Goal: Navigation & Orientation: Find specific page/section

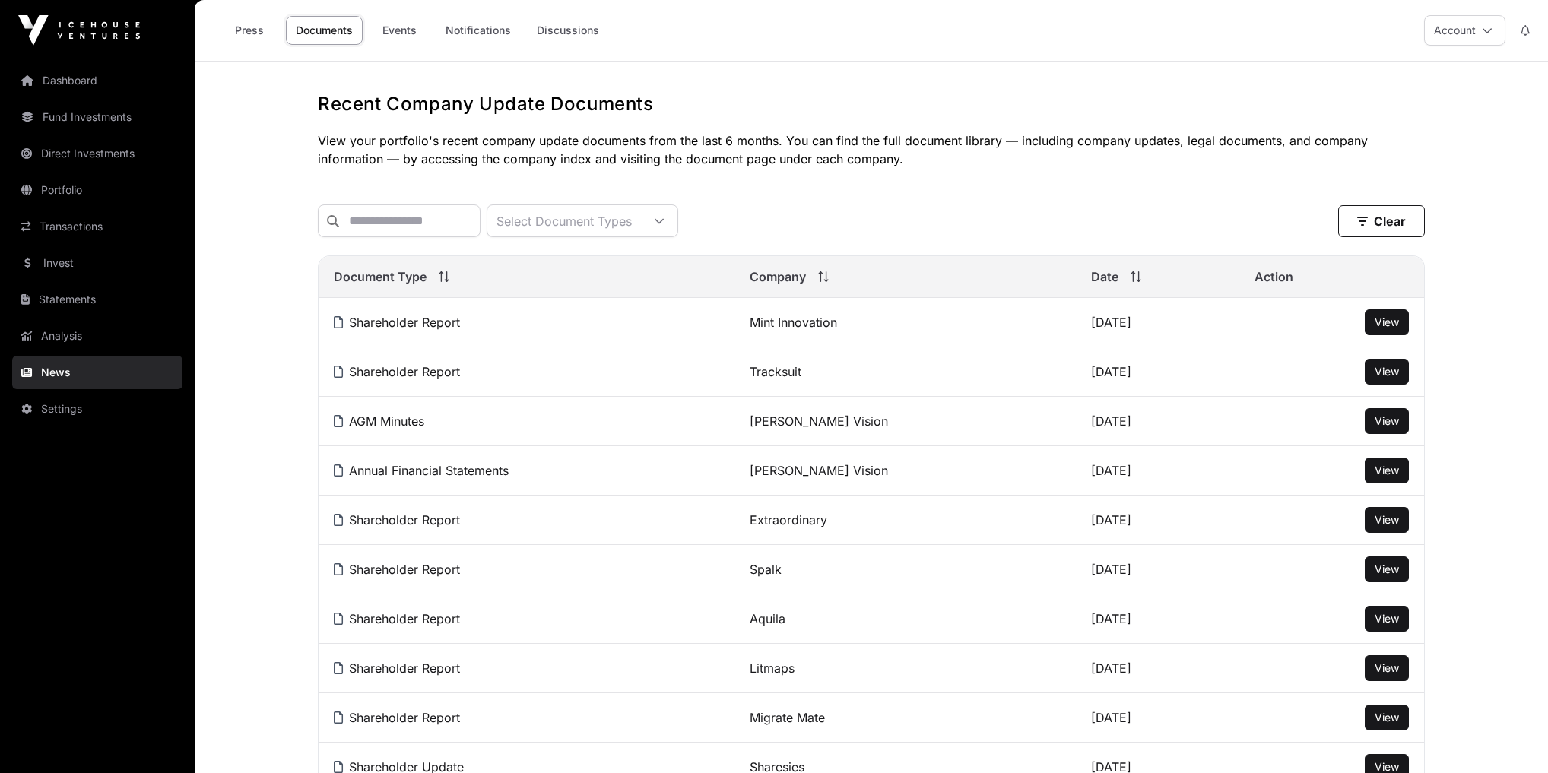
click at [76, 80] on link "Dashboard" at bounding box center [97, 80] width 170 height 33
click at [477, 36] on link "Notifications" at bounding box center [478, 30] width 85 height 29
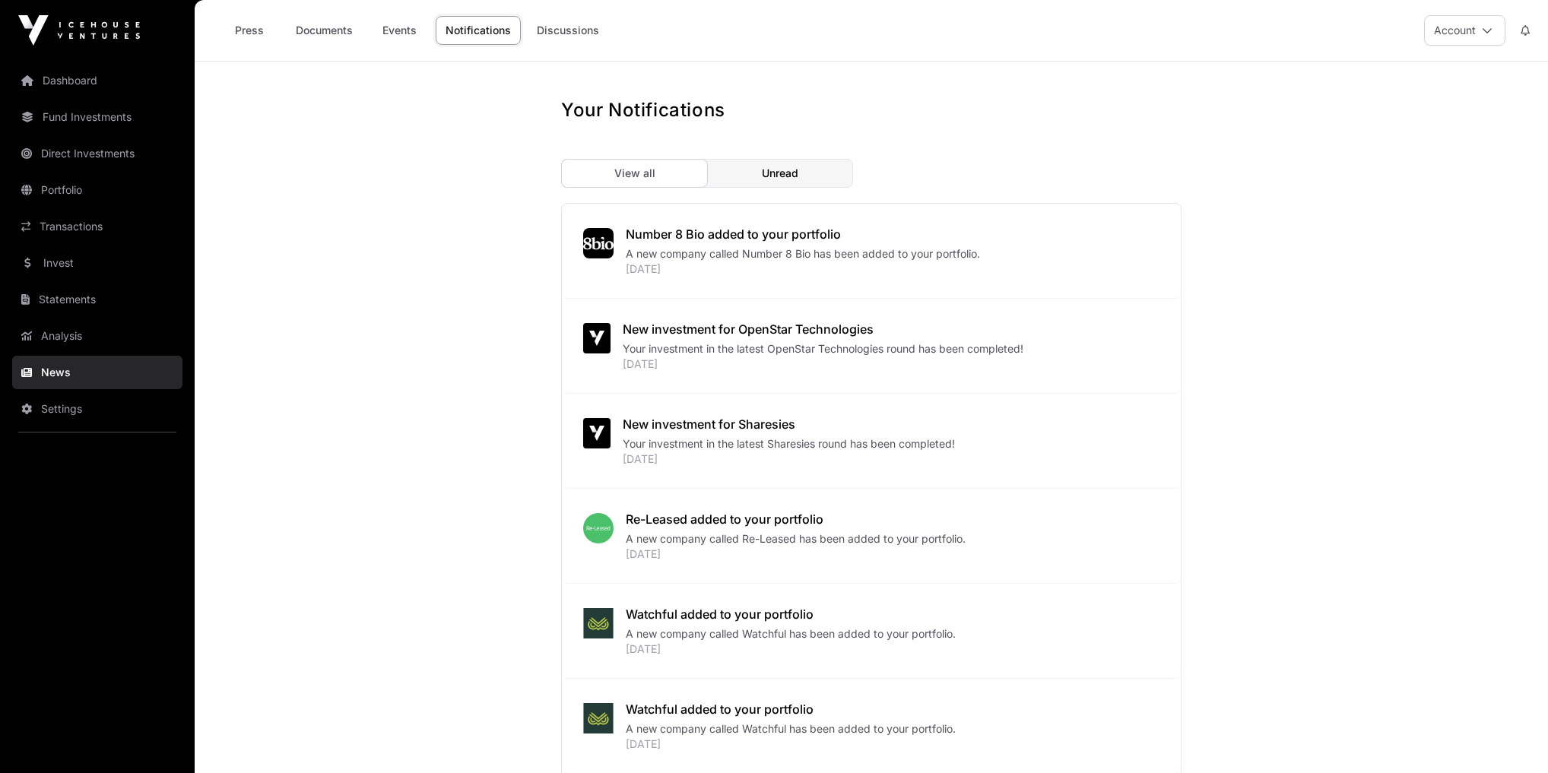
click at [584, 23] on link "Discussions" at bounding box center [568, 30] width 82 height 29
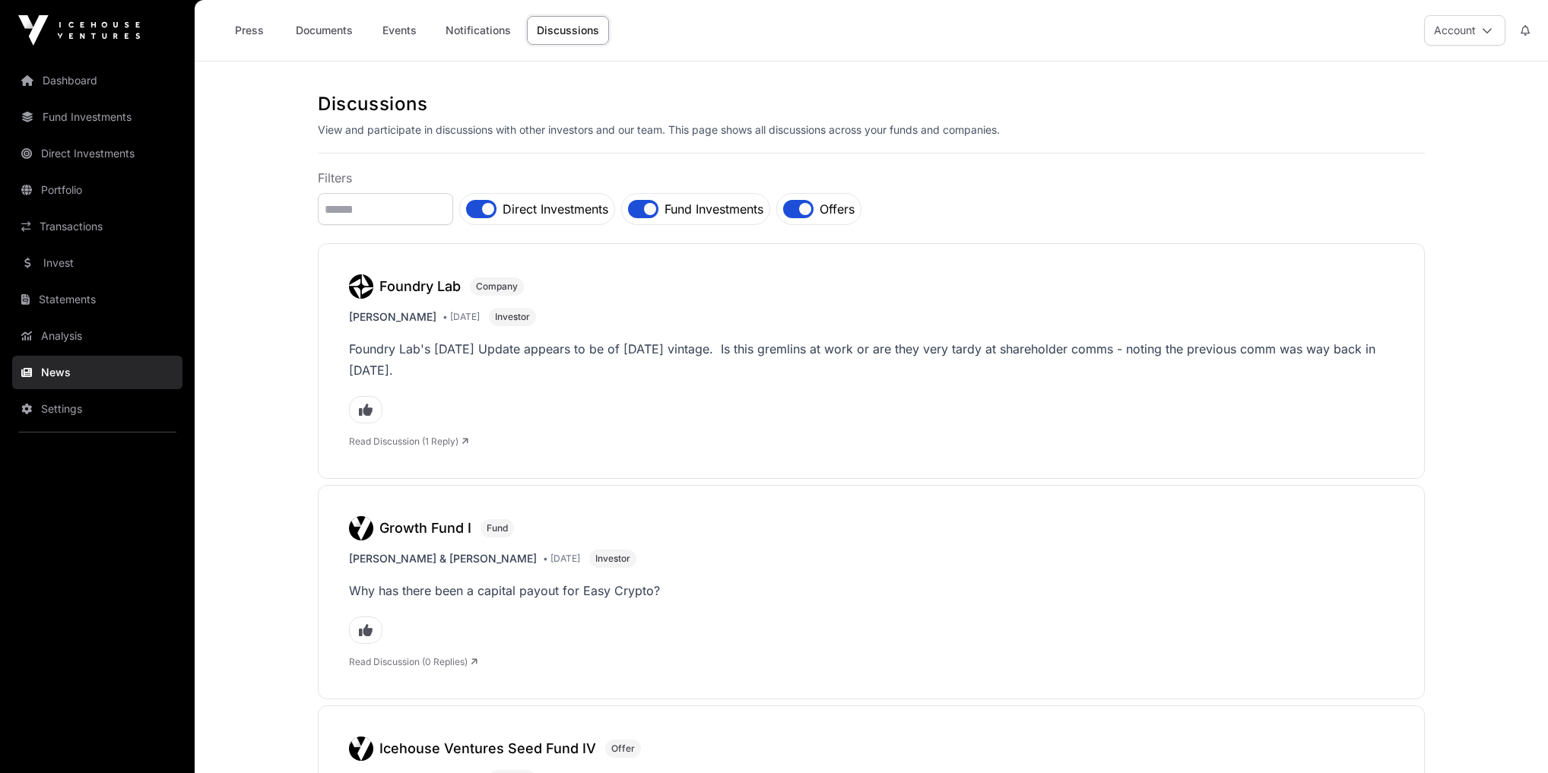
click at [391, 30] on link "Events" at bounding box center [399, 30] width 61 height 29
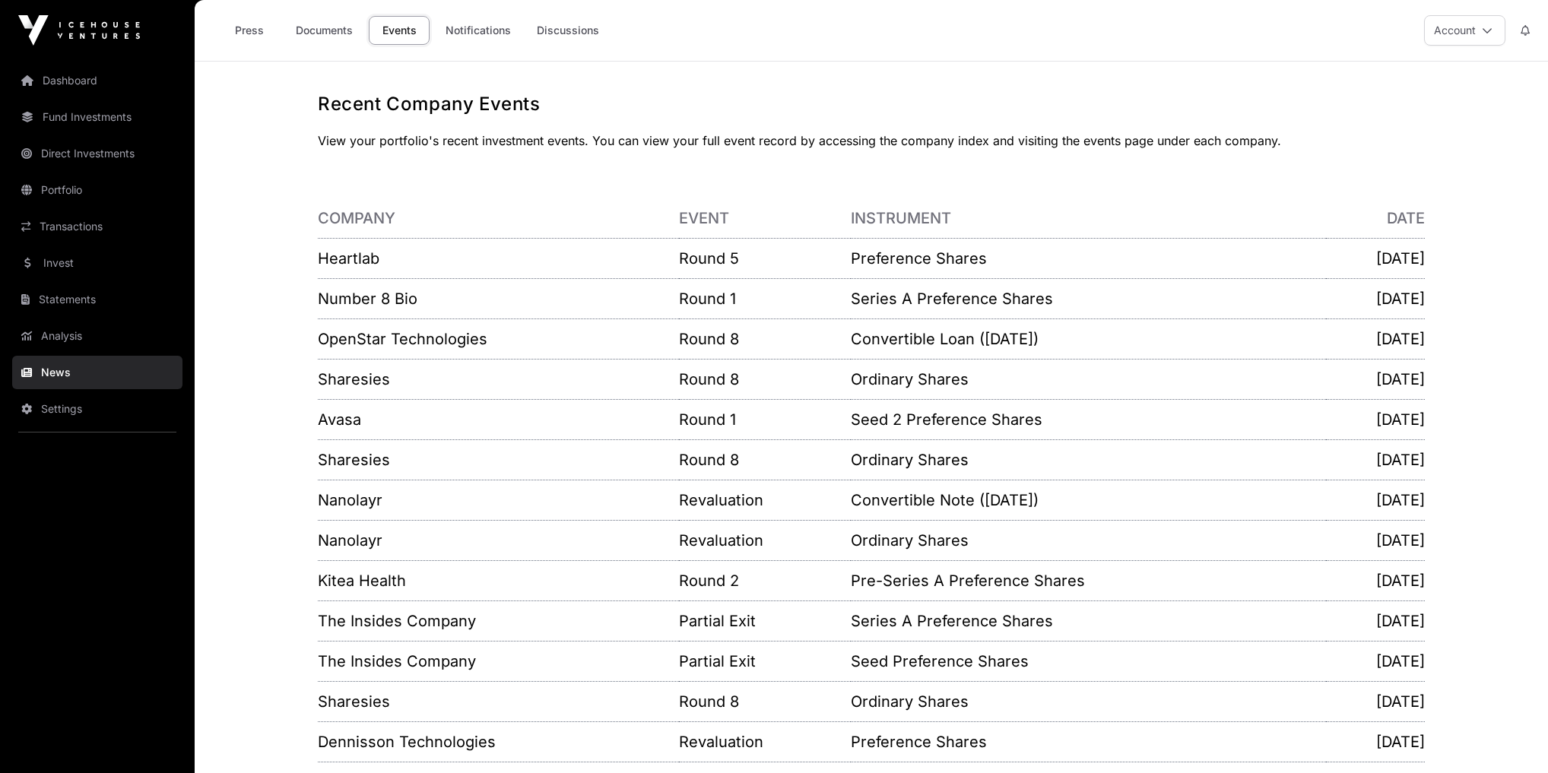
click at [337, 261] on link "Heartlab" at bounding box center [349, 258] width 62 height 18
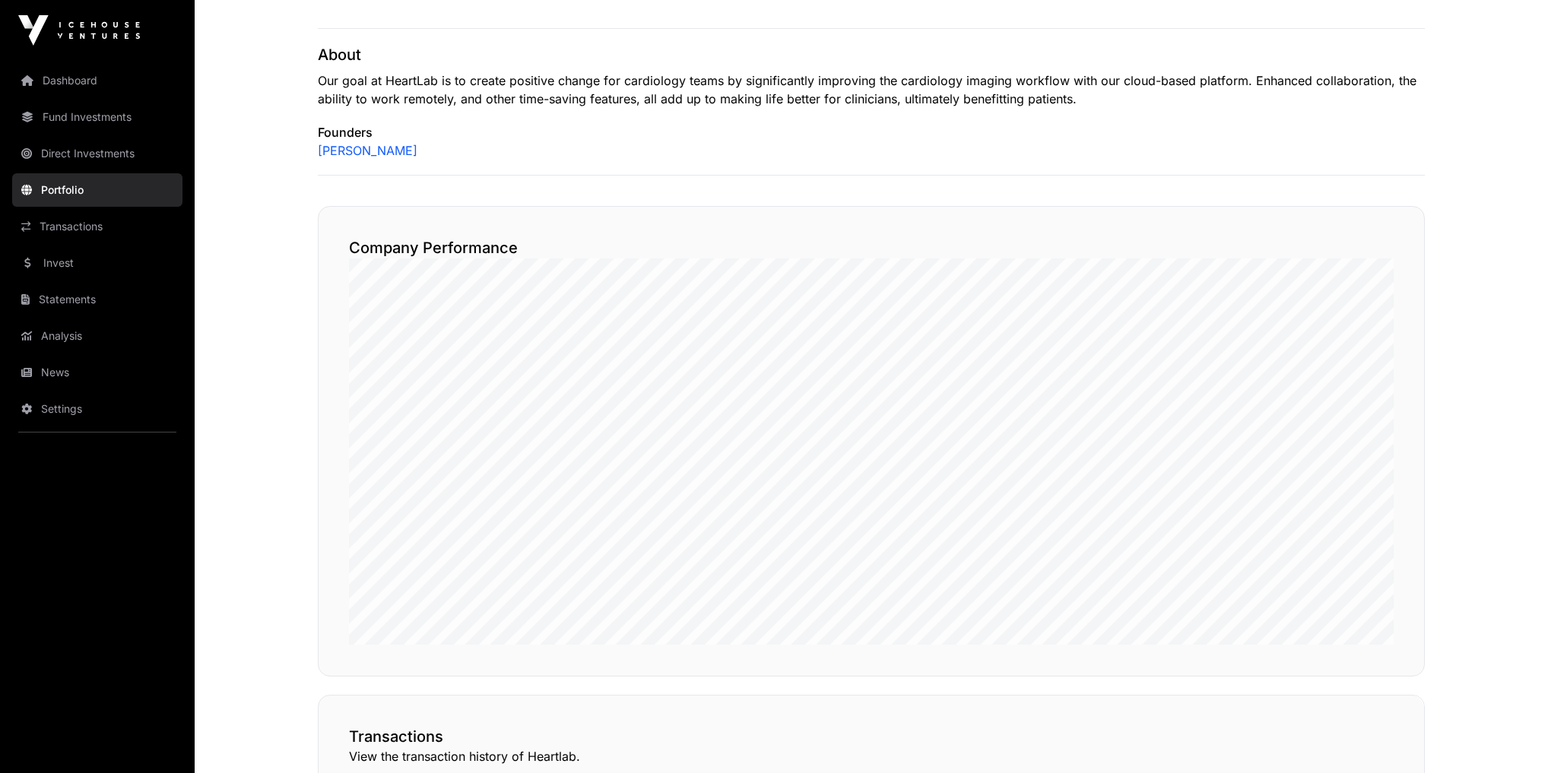
scroll to position [669, 0]
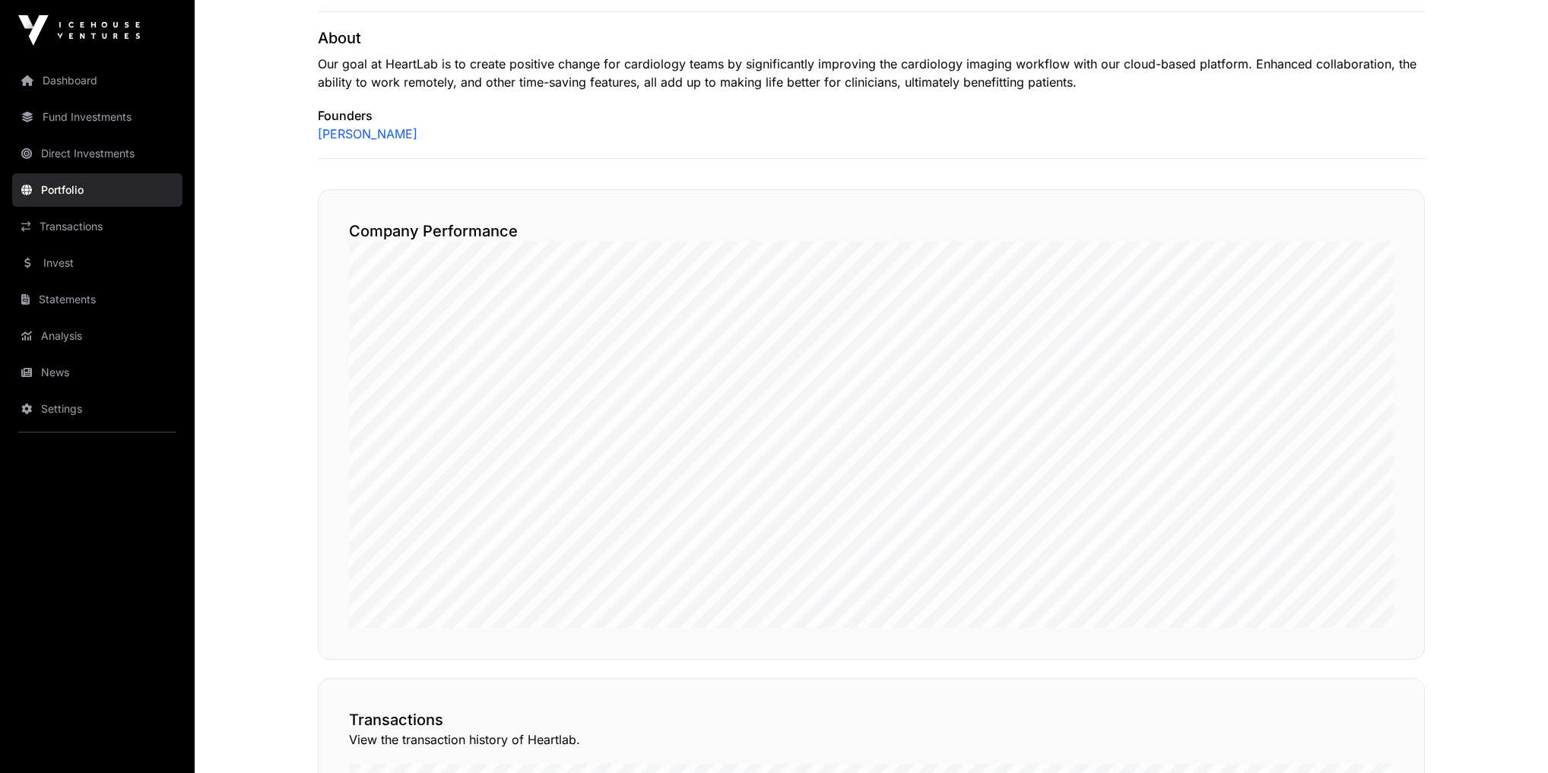
click at [69, 348] on link "Analysis" at bounding box center [97, 335] width 170 height 33
click at [58, 378] on link "News" at bounding box center [97, 372] width 170 height 33
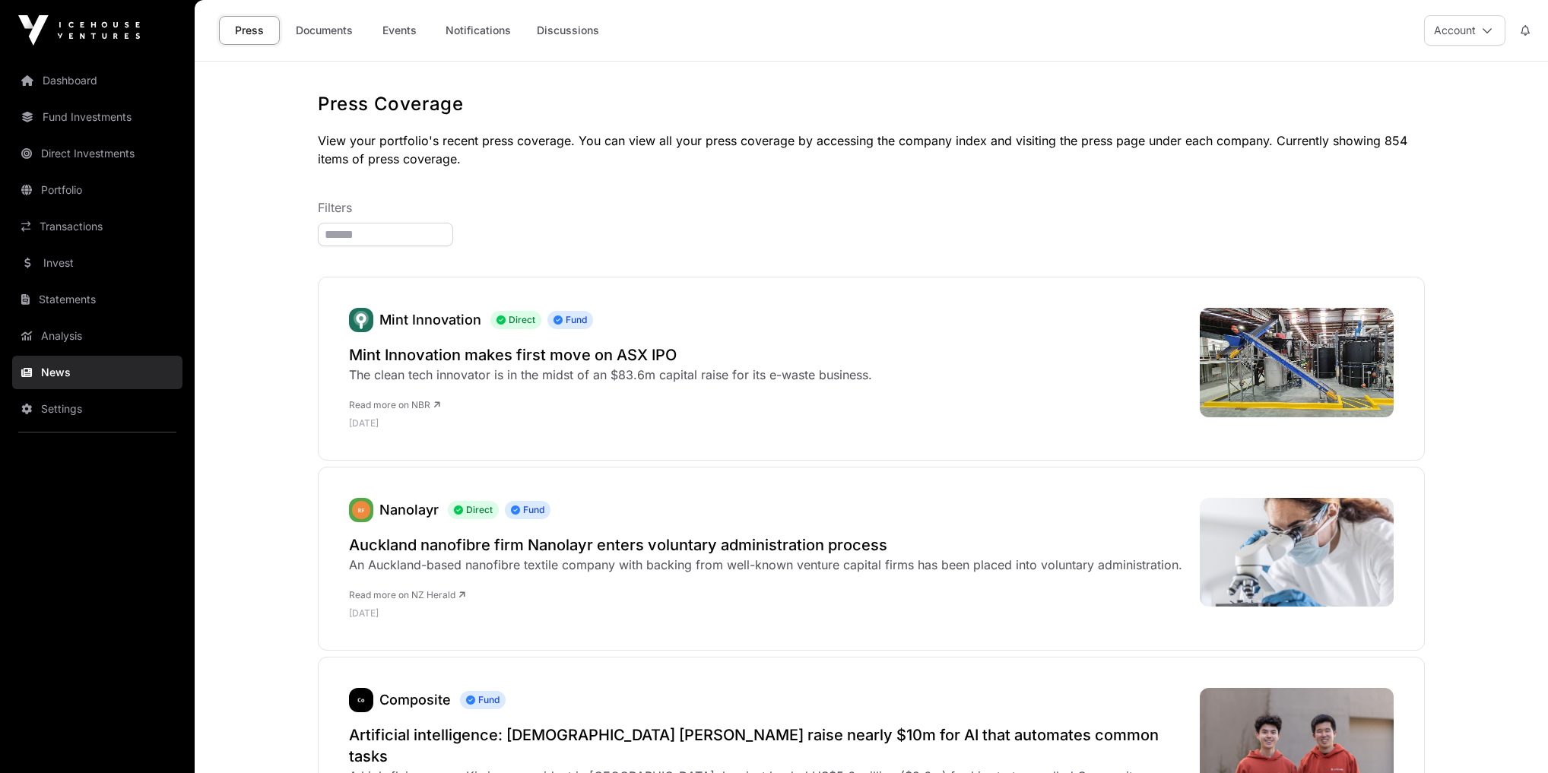
click at [52, 381] on link "News" at bounding box center [97, 372] width 170 height 33
click at [413, 32] on link "Events" at bounding box center [399, 30] width 61 height 29
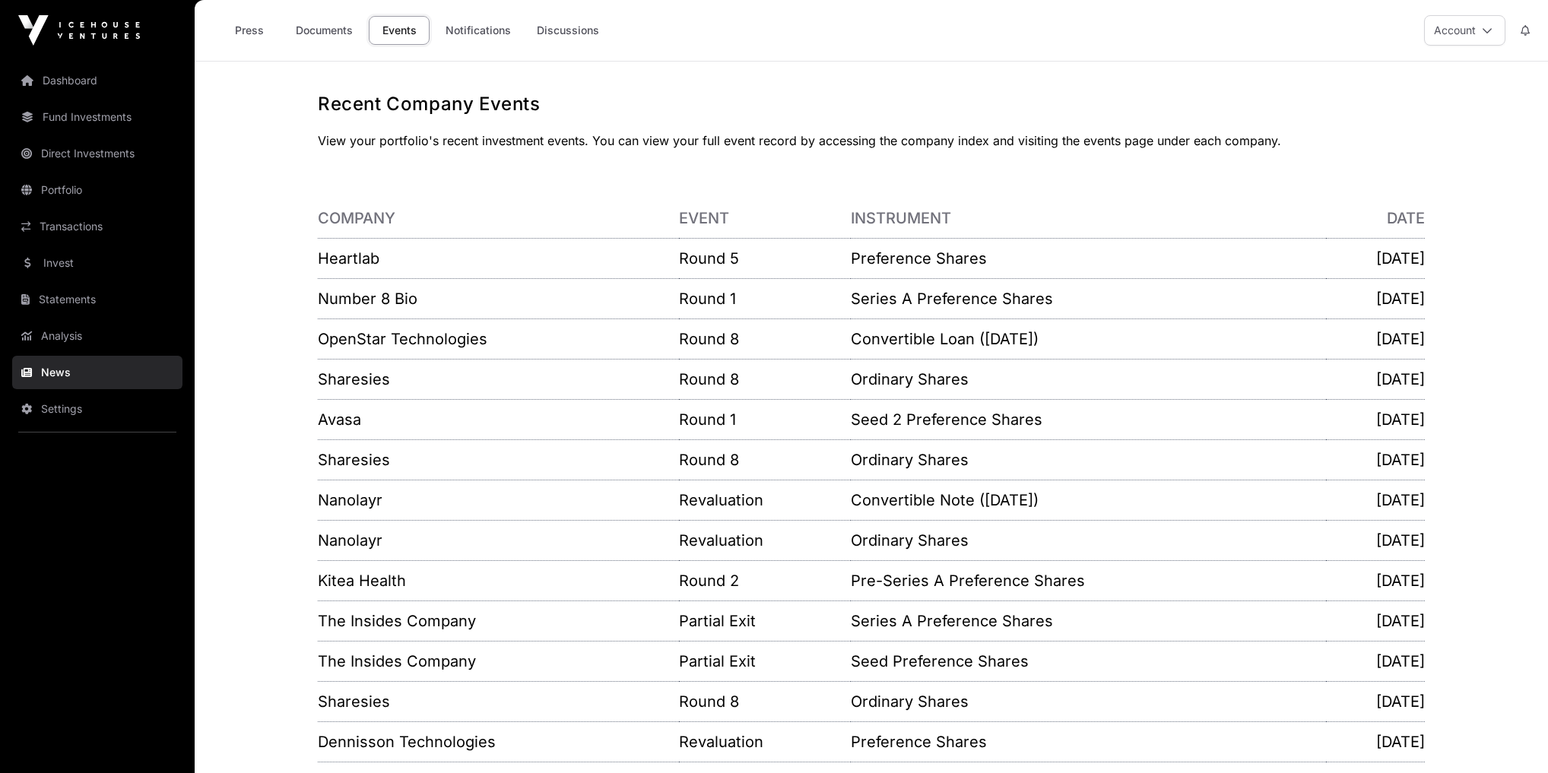
click at [84, 82] on link "Dashboard" at bounding box center [97, 80] width 170 height 33
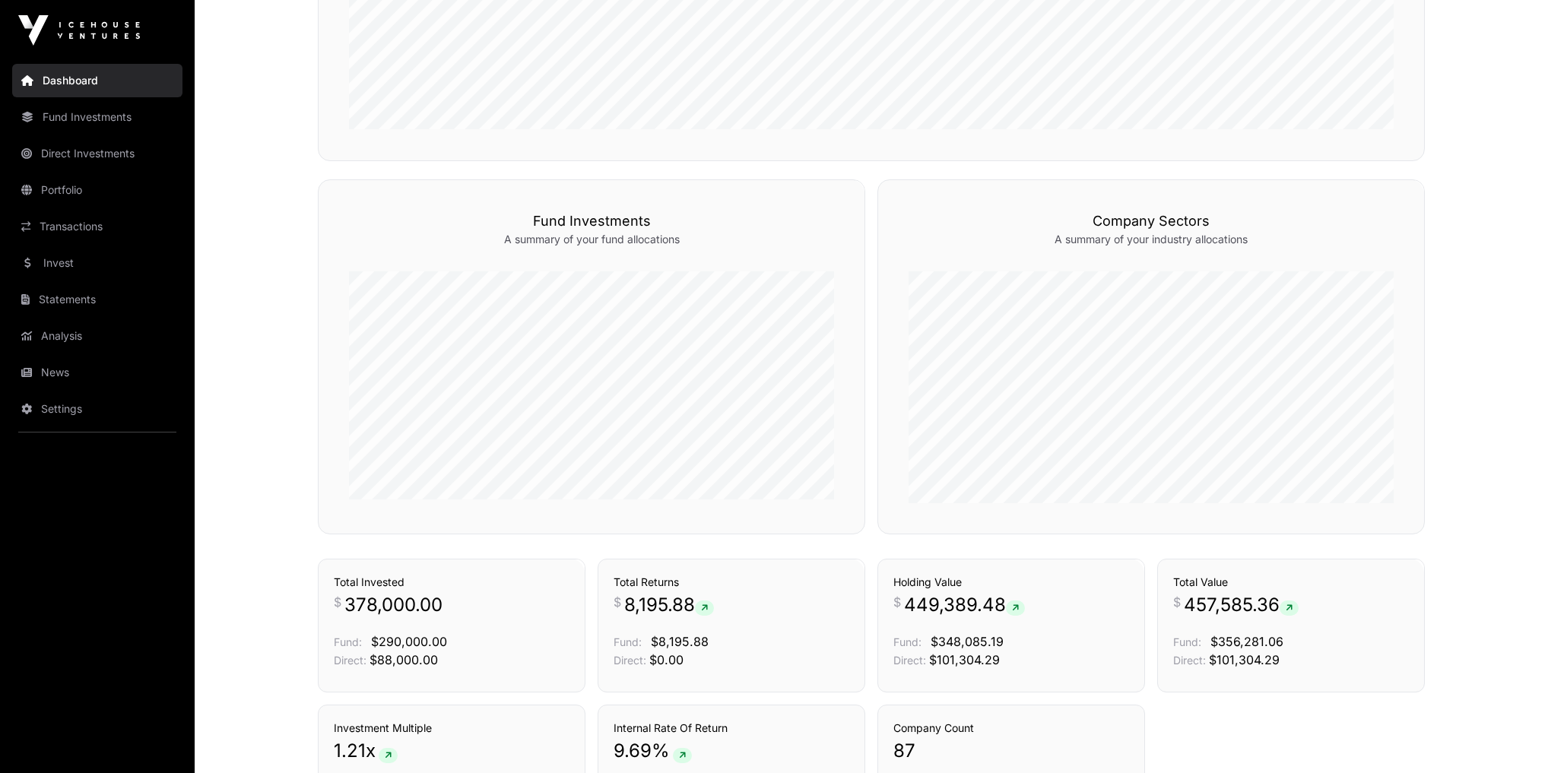
scroll to position [921, 0]
